Goal: Transaction & Acquisition: Purchase product/service

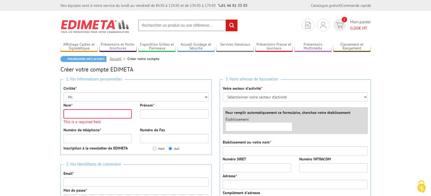
scroll to position [28, 0]
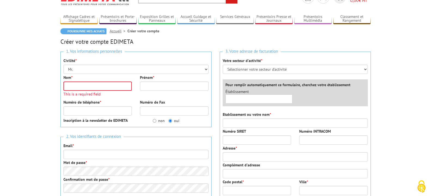
select select "Mme."
click option "Mme." at bounding box center [0, 0] width 0 height 0
click at [90, 87] on input "Nom *" at bounding box center [97, 86] width 69 height 9
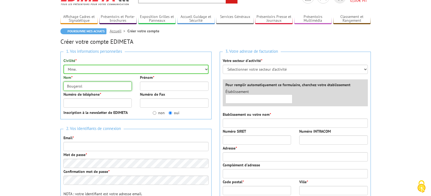
type input "Bougerol"
click at [188, 85] on input "Prénom *" at bounding box center [174, 86] width 69 height 9
type input "[PERSON_NAME]"
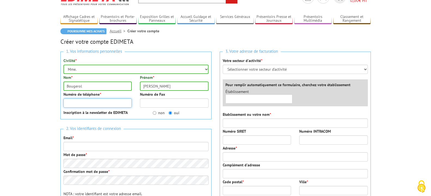
click at [127, 101] on input "Numéro de téléphone *" at bounding box center [97, 102] width 69 height 9
type input "0561126430"
click at [155, 114] on input "non" at bounding box center [155, 113] width 4 height 4
radio input "true"
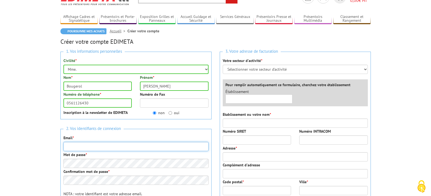
click at [98, 146] on input "Email *" at bounding box center [135, 146] width 145 height 9
type input "a"
type input "[EMAIL_ADDRESS][DOMAIN_NAME]"
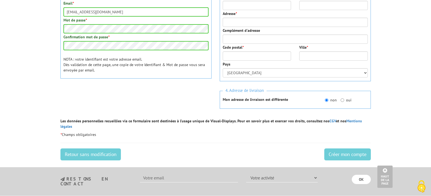
scroll to position [79, 0]
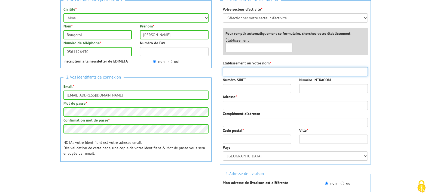
click at [250, 72] on input "Etablissement ou votre nom *" at bounding box center [294, 71] width 145 height 9
type input "Librairie Privat"
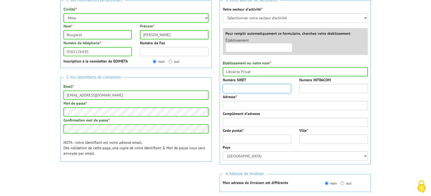
click at [255, 85] on input "Numéro SIRET" at bounding box center [256, 88] width 69 height 9
type input "79403157500028"
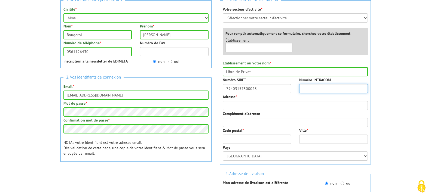
click at [319, 87] on input "Numéro INTRACOM" at bounding box center [333, 88] width 69 height 9
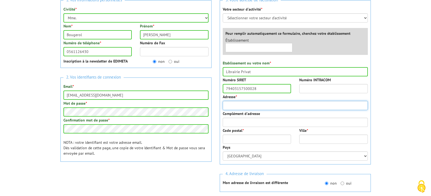
click at [250, 106] on input "Adresse *" at bounding box center [294, 105] width 145 height 9
type input "[STREET_ADDRESS]"
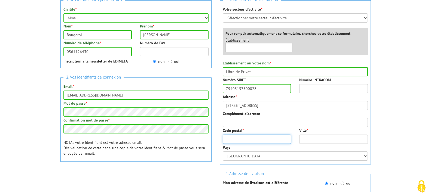
click at [260, 137] on input "Code postal *" at bounding box center [256, 139] width 69 height 9
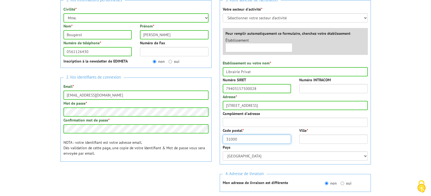
type input "31000"
click at [346, 141] on input "Ville *" at bounding box center [333, 139] width 69 height 9
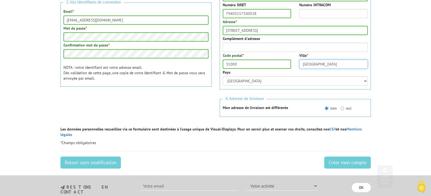
scroll to position [162, 0]
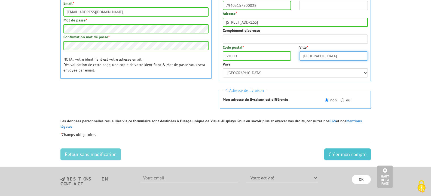
type input "Toulouse"
click at [342, 151] on input "Créer mon compte" at bounding box center [347, 155] width 47 height 12
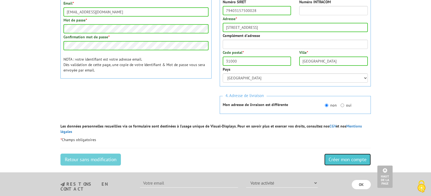
scroll to position [70, 0]
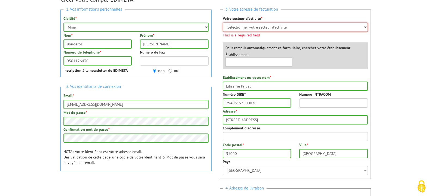
click at [222, 23] on select "Sélectionner votre secteur d'activité Administrations et collectivités Magasins…" at bounding box center [294, 27] width 145 height 9
select select "877"
click option "Magasins et commerces" at bounding box center [0, 0] width 0 height 0
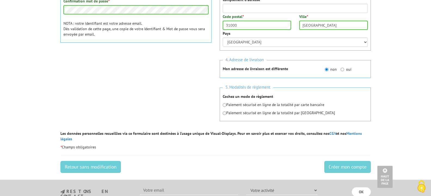
scroll to position [209, 0]
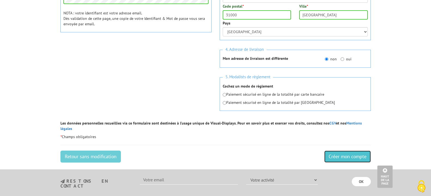
click at [348, 154] on div "Créer mon compte Retour sans modification" at bounding box center [215, 158] width 310 height 15
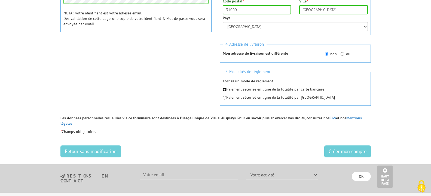
click at [225, 90] on input "radio" at bounding box center [224, 90] width 4 height 4
radio input "true"
click at [338, 149] on input "Créer mon compte" at bounding box center [347, 152] width 47 height 12
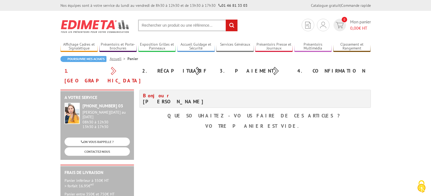
click at [163, 28] on input "text" at bounding box center [188, 26] width 100 height 12
paste input "59,4 CM - NOIR 215348NR"
type input "59,4 CM - NOIR 215348NR"
click at [225, 20] on input "rechercher" at bounding box center [231, 26] width 12 height 12
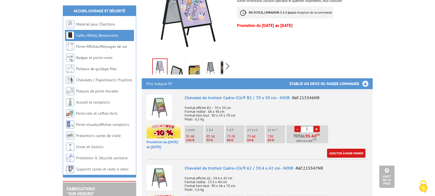
scroll to position [277, 0]
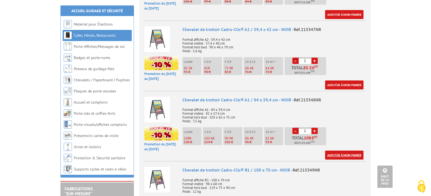
click at [332, 154] on link "Ajouter à mon panier" at bounding box center [344, 155] width 38 height 9
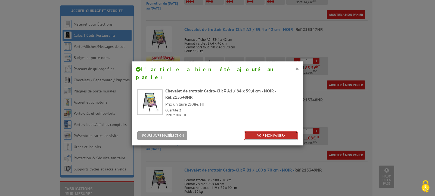
click at [253, 131] on link "VOIR MON PANIER" at bounding box center [271, 135] width 54 height 9
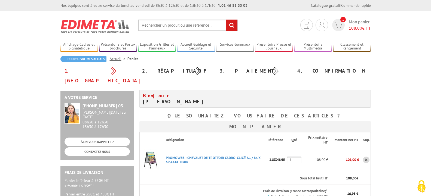
drag, startPoint x: 267, startPoint y: 149, endPoint x: 286, endPoint y: 150, distance: 18.6
click at [286, 150] on tr "PROMOWEB : CHEVALET DE TROTTOIR CADRO-CLIC® A1 / 84 X 59,4 CM - NOIR Code promo…" at bounding box center [254, 160] width 231 height 24
copy tr "59,4 CM - NOIR Code promo non activable pour cet article 215348NR"
click at [234, 156] on p "PROMOWEB : CHEVALET DE TROTTOIR CADRO-CLIC® A1 / 84 X 59,4 CM - NOIR" at bounding box center [214, 160] width 106 height 14
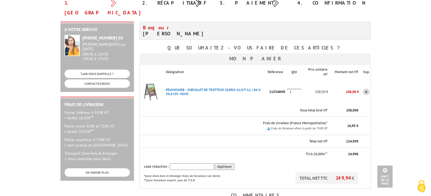
scroll to position [55, 0]
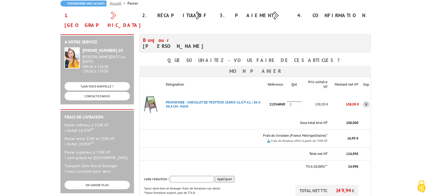
drag, startPoint x: 163, startPoint y: 92, endPoint x: 191, endPoint y: 97, distance: 28.5
click at [191, 98] on p "PROMOWEB : CHEVALET DE TROTTOIR CADRO-CLIC® A1 / 84 X 59,4 CM - NOIR" at bounding box center [214, 105] width 106 height 14
copy link "PROMOWEB : CHEVALET DE TROTTOIR CADRO-CLIC® A1 / 84 X 59,4 CM - NOIR"
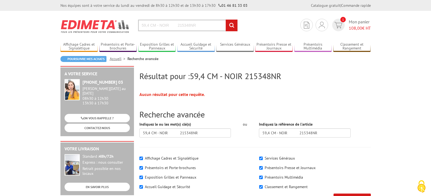
drag, startPoint x: 174, startPoint y: 27, endPoint x: 126, endPoint y: 31, distance: 48.6
click at [138, 31] on input "59,4 CM - NOIR 215348NR" at bounding box center [188, 26] width 100 height 12
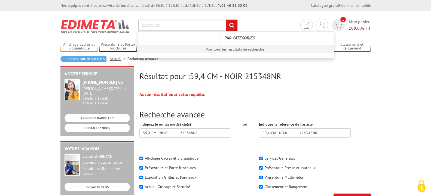
type input "215348NR"
click at [225, 20] on input "rechercher" at bounding box center [231, 26] width 12 height 12
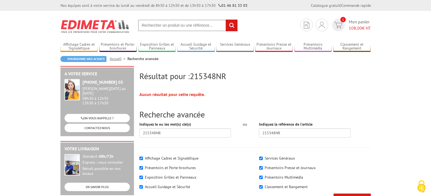
click at [156, 26] on input "text" at bounding box center [188, 26] width 100 height 12
paste input "PROMOWEB : CHEVALET DE TROTTOIR CADRO-CLIC® A1 / 84 X 59,4 CM - NOIR"
type input "PROMOWEB : CHEVALET DE TROTTOIR CADRO-CLIC® A1 / 84 X 59,4 CM - NOIR"
click at [225, 20] on input "rechercher" at bounding box center [231, 26] width 12 height 12
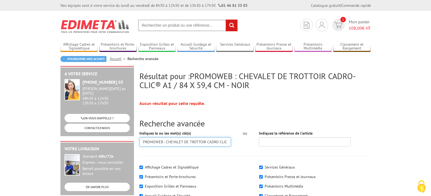
drag, startPoint x: 228, startPoint y: 140, endPoint x: 178, endPoint y: 142, distance: 50.1
click at [178, 142] on input "PROMOWEB : CHEVALET DE TROTTOIR CADRO-CLIC® A1 / 84 X 59,4 CM - NOIR" at bounding box center [185, 141] width 92 height 9
drag, startPoint x: 166, startPoint y: 142, endPoint x: 124, endPoint y: 144, distance: 41.9
click at [139, 144] on input "PROMOWEB : CHEVALET DE TROTTOIR CADRO-CLIC® A1 / 84 X 59,4 CM - NOIR" at bounding box center [185, 141] width 92 height 9
click at [184, 141] on input "CHEVALET DE TROTTOIR CADRO-CLIC® A1 / 84 X 59,4 CM - NOIR" at bounding box center [185, 141] width 92 height 9
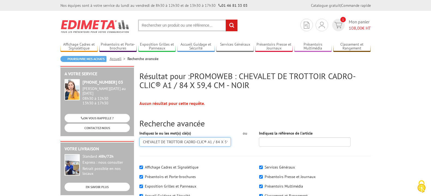
scroll to position [0, 23]
drag, startPoint x: 205, startPoint y: 142, endPoint x: 242, endPoint y: 141, distance: 37.8
click at [231, 141] on input "CHEVALET DE TROTTOIR CADRO-CLIC® A1 / 84 X 59,4 CM - NOIR" at bounding box center [185, 141] width 92 height 9
type input "CHEVALET DE TROTTOIR CADRO-CLIC"
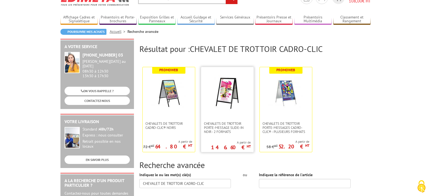
scroll to position [28, 0]
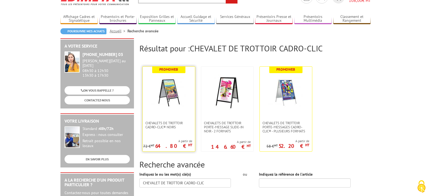
click at [170, 97] on img at bounding box center [168, 92] width 35 height 35
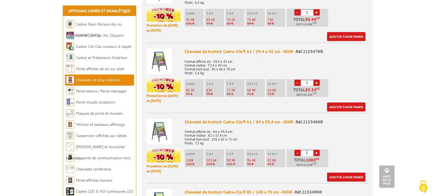
scroll to position [277, 0]
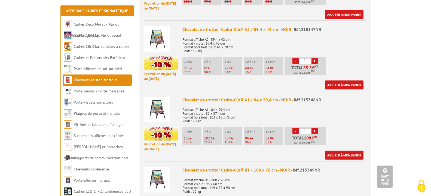
click at [345, 154] on link "Ajouter à mon panier" at bounding box center [344, 155] width 38 height 9
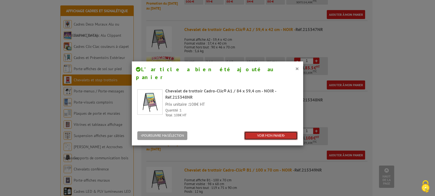
click at [258, 131] on link "VOIR MON PANIER" at bounding box center [271, 135] width 54 height 9
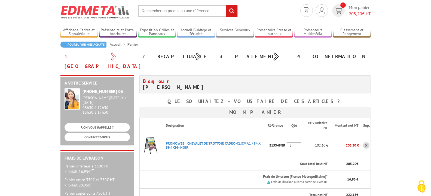
scroll to position [28, 0]
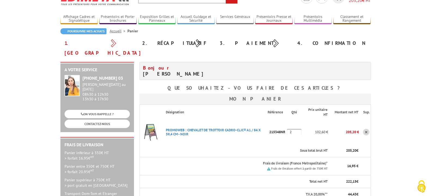
drag, startPoint x: 292, startPoint y: 121, endPoint x: 284, endPoint y: 122, distance: 8.7
click at [287, 129] on input "2" at bounding box center [294, 132] width 14 height 7
type input "1"
click at [276, 144] on th "Sous total brut HT" at bounding box center [244, 150] width 167 height 13
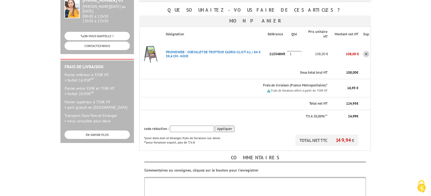
scroll to position [139, 0]
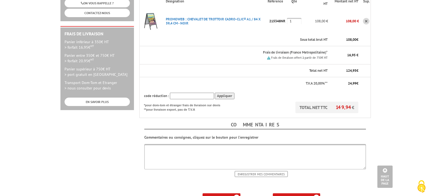
click at [292, 196] on b "ma commande" at bounding box center [297, 198] width 23 height 4
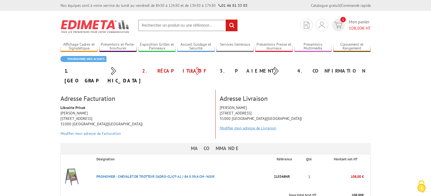
click at [236, 126] on link "Modifier mon adresse de Livraison" at bounding box center [247, 128] width 57 height 5
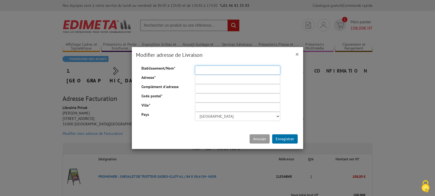
click at [211, 72] on input "Etablissement/Nom *" at bounding box center [237, 70] width 85 height 9
type input "Librairie Privat"
click at [204, 79] on input "Adresse *" at bounding box center [237, 79] width 85 height 9
type input "14 rue des Arts"
click at [206, 99] on input "Code postal *" at bounding box center [237, 97] width 85 height 9
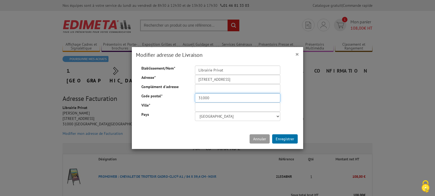
type input "31000"
click at [204, 106] on input "Ville *" at bounding box center [237, 107] width 85 height 9
type input "[GEOGRAPHIC_DATA]"
click at [283, 138] on button "Enregistrer" at bounding box center [285, 138] width 26 height 9
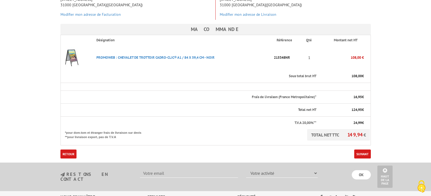
scroll to position [194, 0]
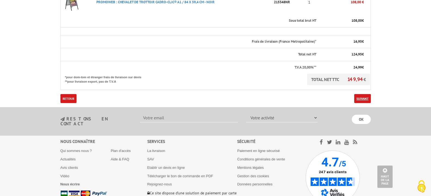
click at [367, 94] on link "Suivant" at bounding box center [362, 98] width 17 height 9
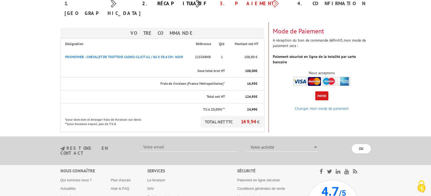
scroll to position [55, 0]
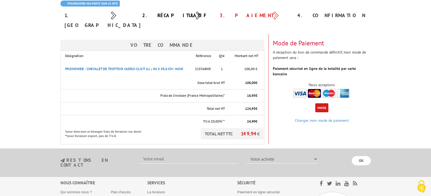
click at [320, 103] on button "Payer" at bounding box center [321, 107] width 13 height 9
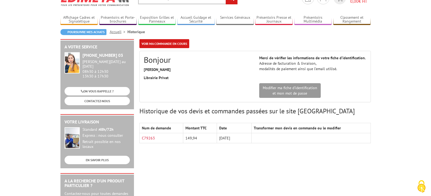
scroll to position [28, 0]
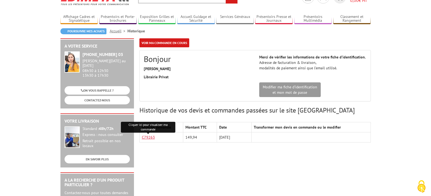
click at [151, 137] on link "C79263" at bounding box center [148, 137] width 13 height 5
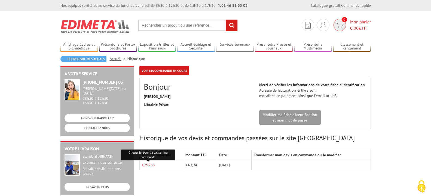
click at [362, 26] on span "0,00 € HT" at bounding box center [360, 28] width 21 height 6
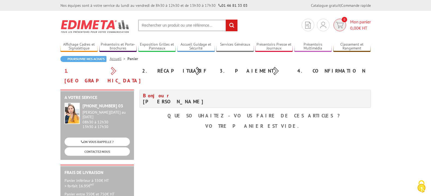
click at [335, 27] on span "0" at bounding box center [339, 25] width 13 height 13
click at [325, 24] on img at bounding box center [323, 25] width 6 height 7
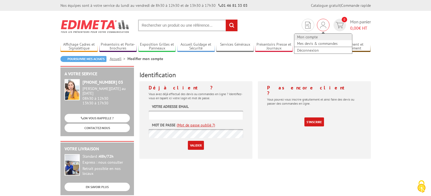
click at [313, 39] on link "Mon compte" at bounding box center [323, 37] width 58 height 7
